Goal: Task Accomplishment & Management: Use online tool/utility

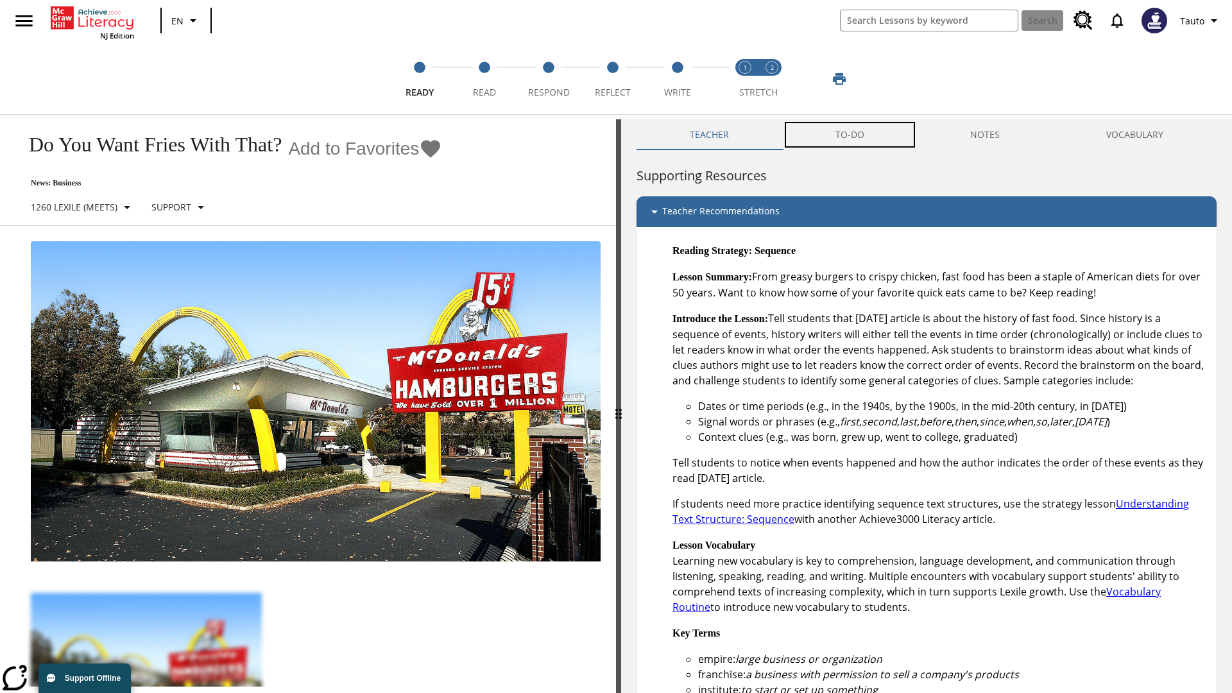
click at [850, 135] on button "TO-DO" at bounding box center [849, 134] width 135 height 31
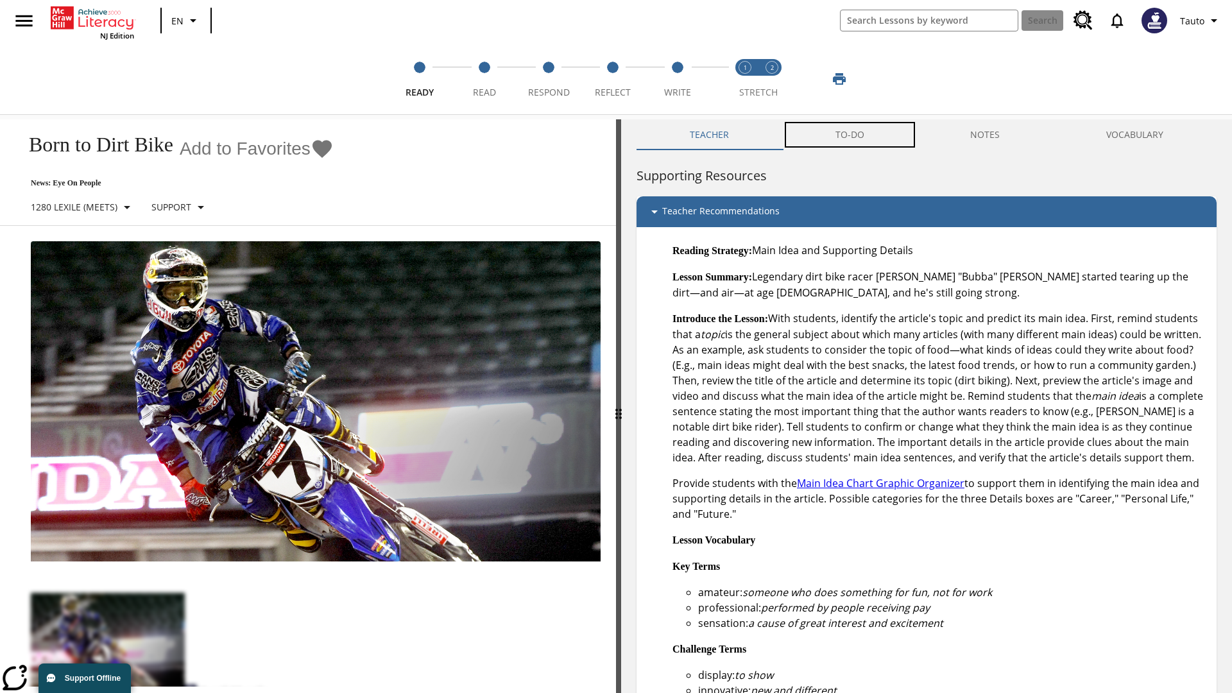
click at [850, 135] on button "TO-DO" at bounding box center [849, 134] width 135 height 31
